Goal: Obtain resource: Download file/media

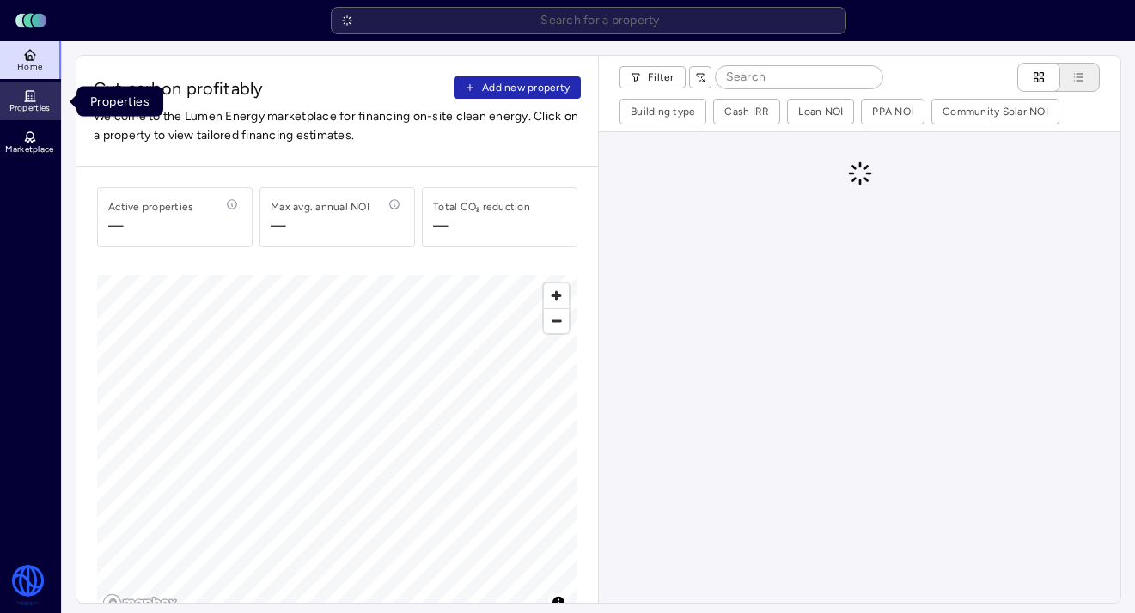
click at [39, 93] on link "Properties" at bounding box center [31, 101] width 63 height 38
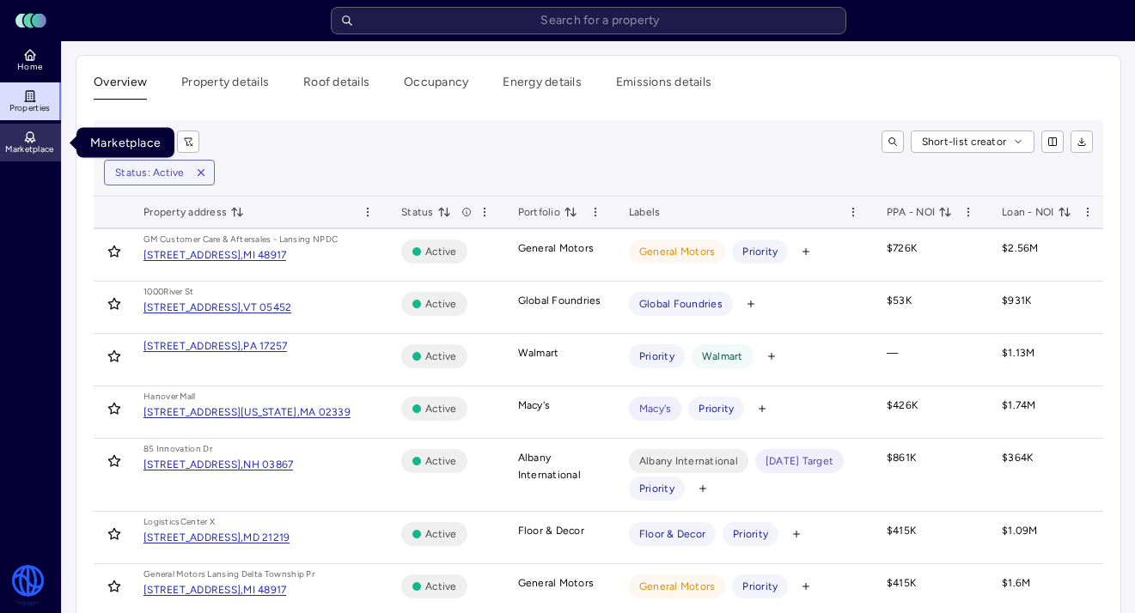
click at [37, 142] on link "Marketplace" at bounding box center [31, 143] width 63 height 38
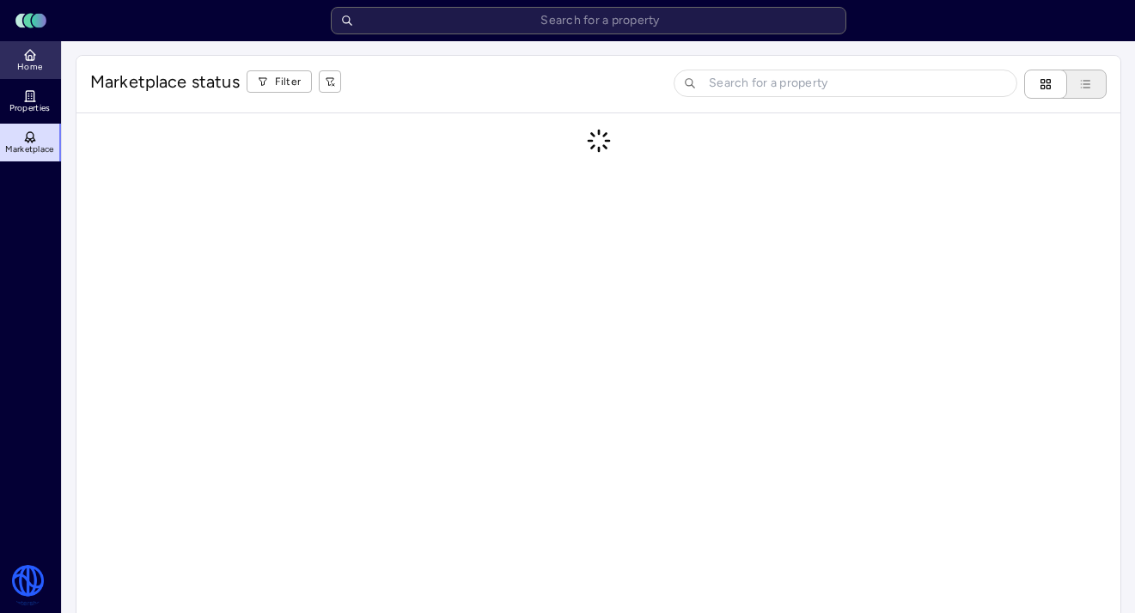
click at [42, 76] on link "Home" at bounding box center [31, 60] width 63 height 38
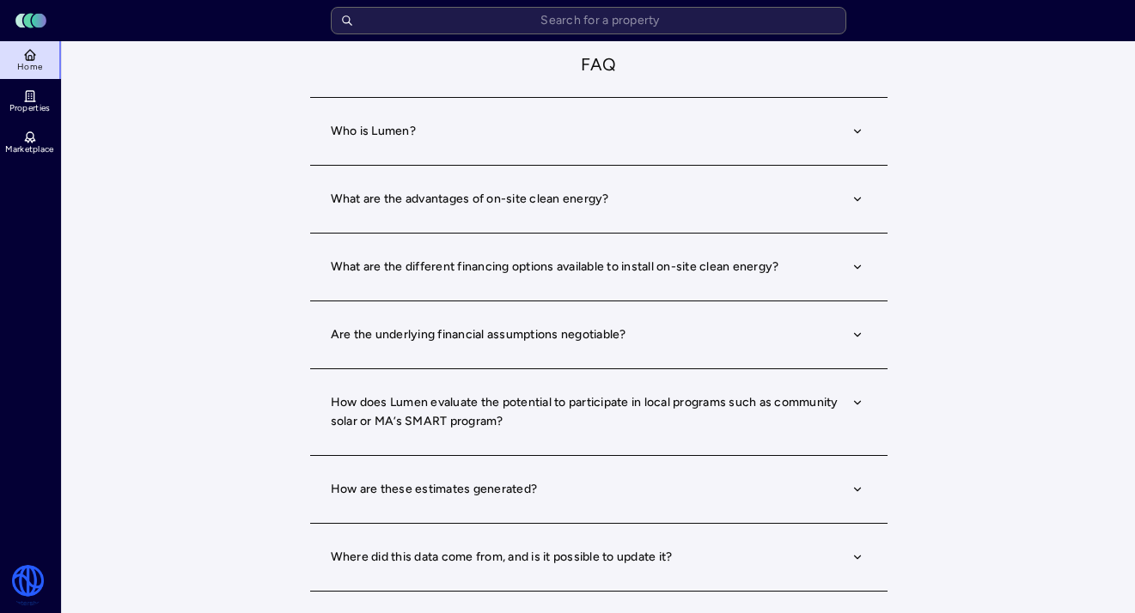
scroll to position [4, 0]
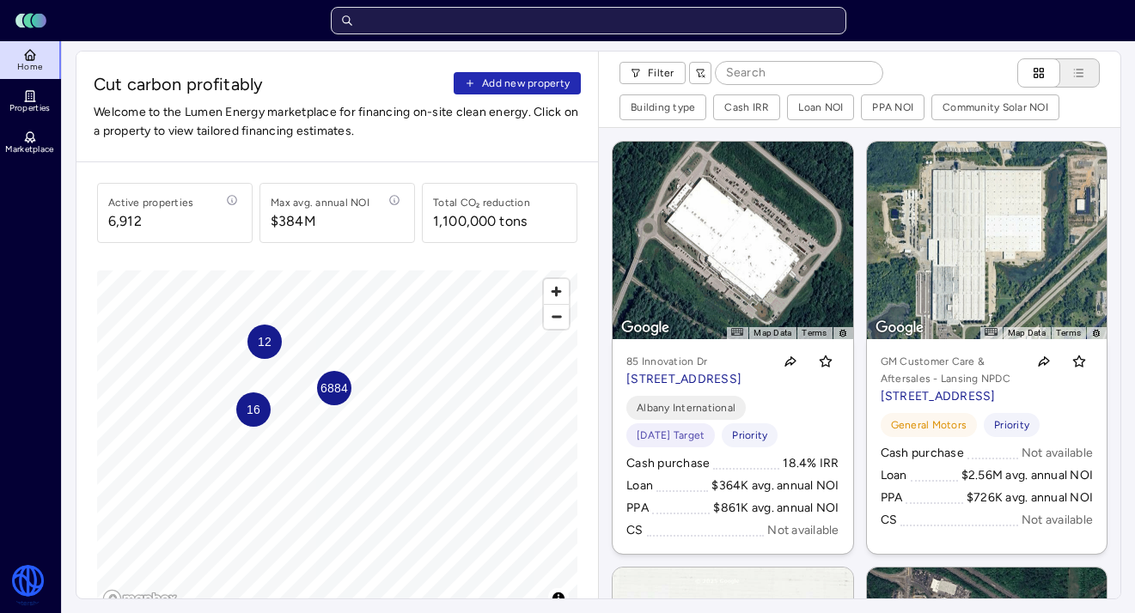
click at [520, 26] on input "text" at bounding box center [588, 20] width 515 height 27
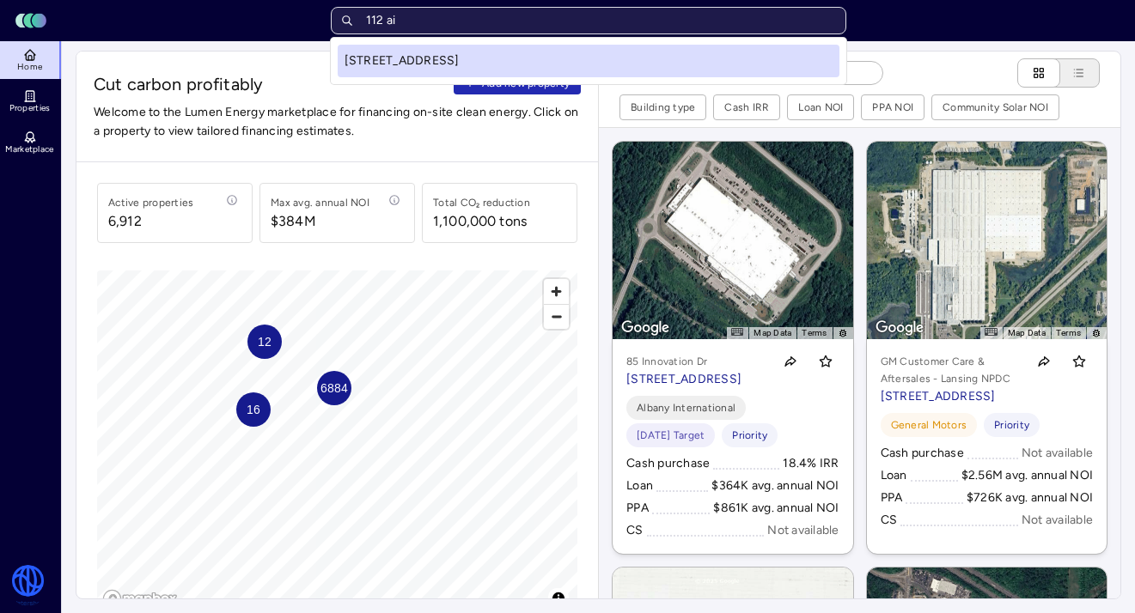
type input "112 air"
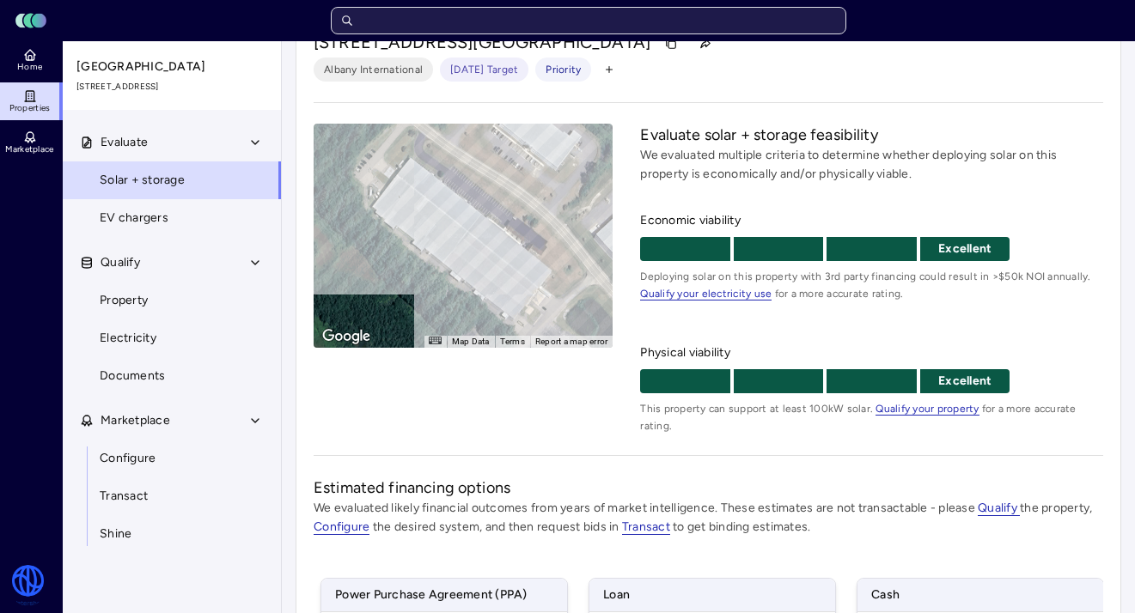
scroll to position [386, 0]
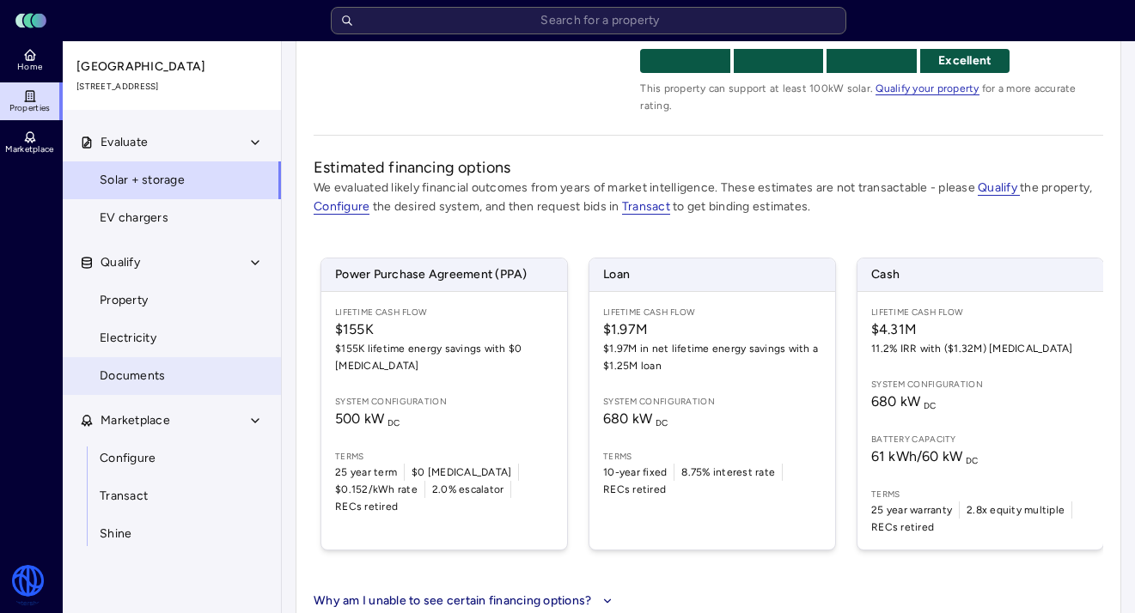
click at [147, 370] on span "Documents" at bounding box center [132, 376] width 65 height 19
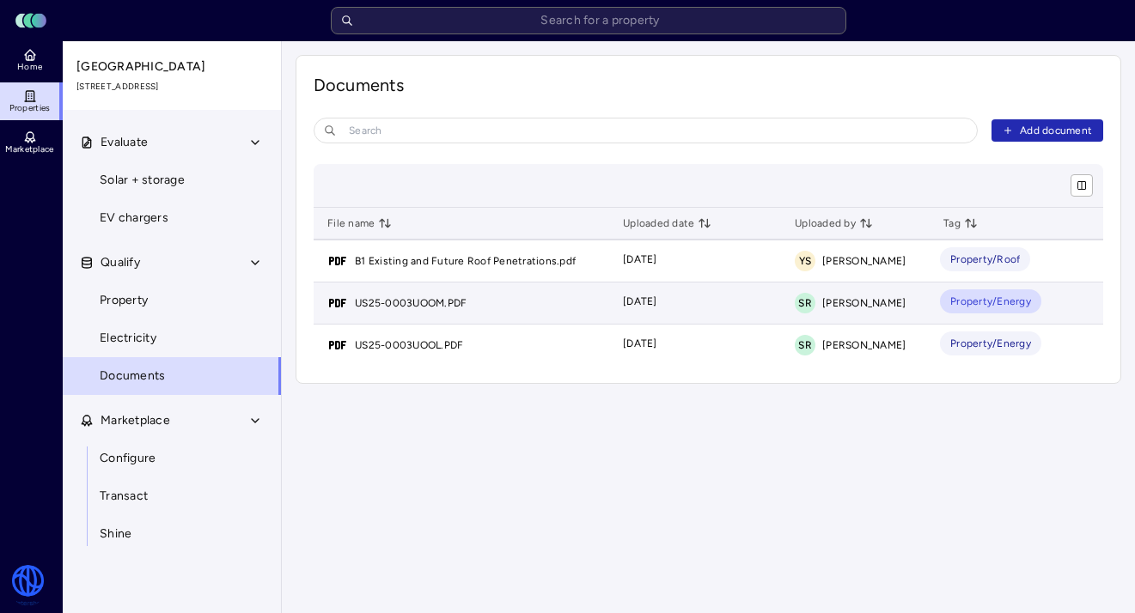
click at [462, 301] on link "US25-0003UOOM.PDF" at bounding box center [411, 303] width 112 height 17
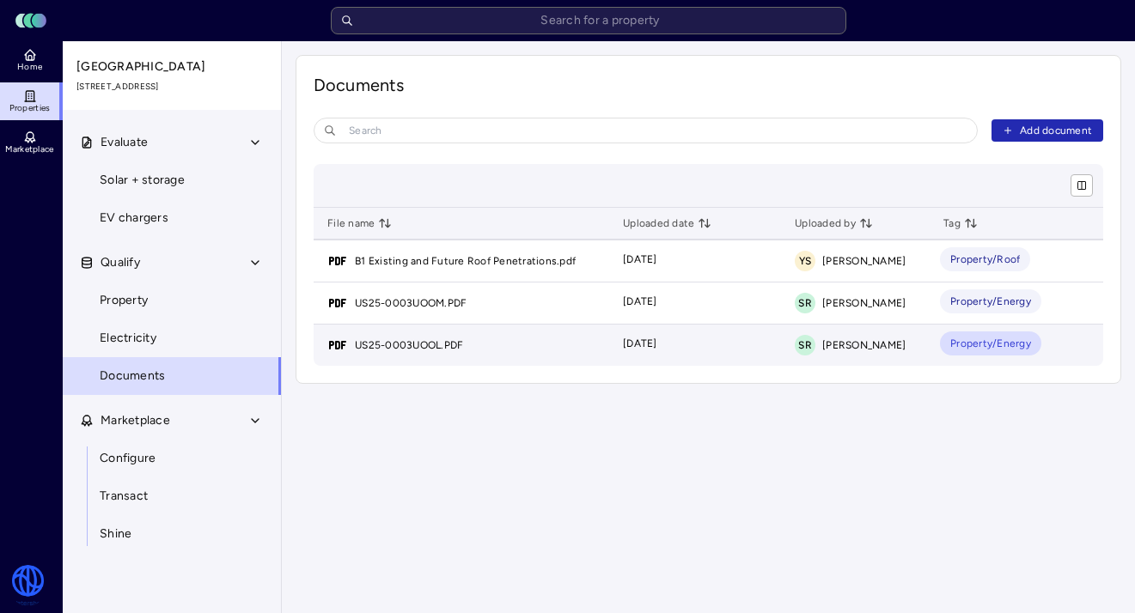
click at [449, 356] on td "US25-0003UOOL.PDF" at bounding box center [460, 345] width 295 height 41
click at [434, 350] on link "US25-0003UOOL.PDF" at bounding box center [409, 345] width 108 height 17
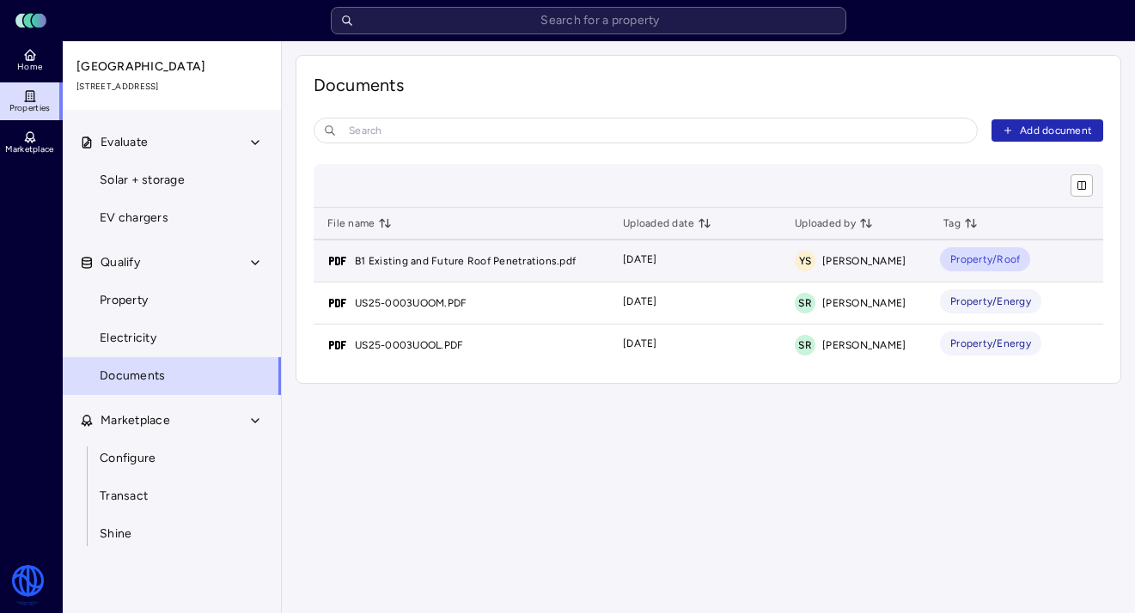
click at [487, 270] on span "B1 Existing and Future Roof Penetrations.pdf" at bounding box center [461, 261] width 268 height 21
click at [484, 265] on link "B1 Existing and Future Roof Penetrations.pdf" at bounding box center [465, 261] width 221 height 17
